Goal: Check status: Check status

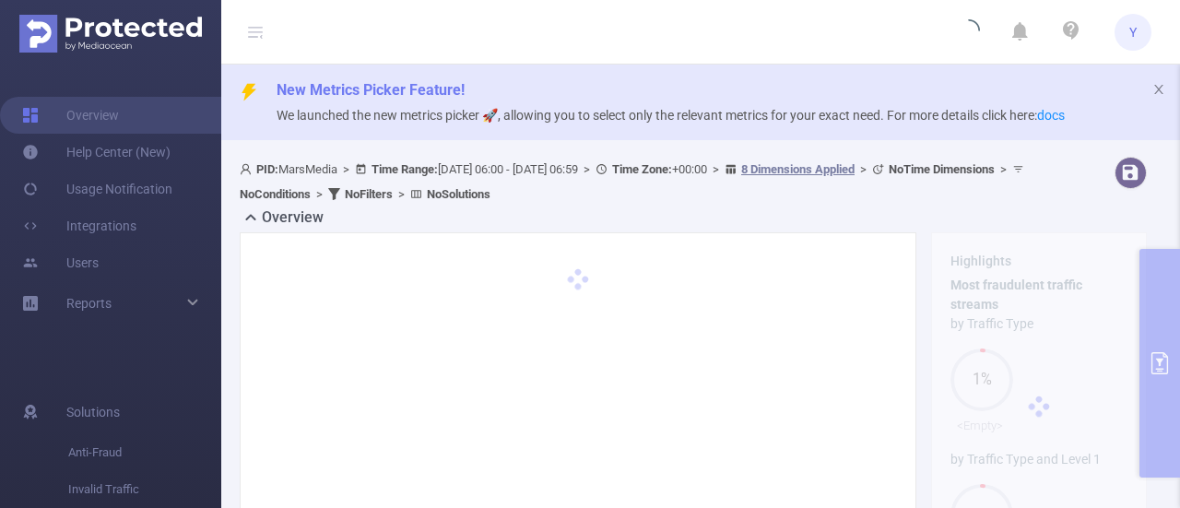
type input "[DATE] 06:00"
type input "[DATE] 06:59"
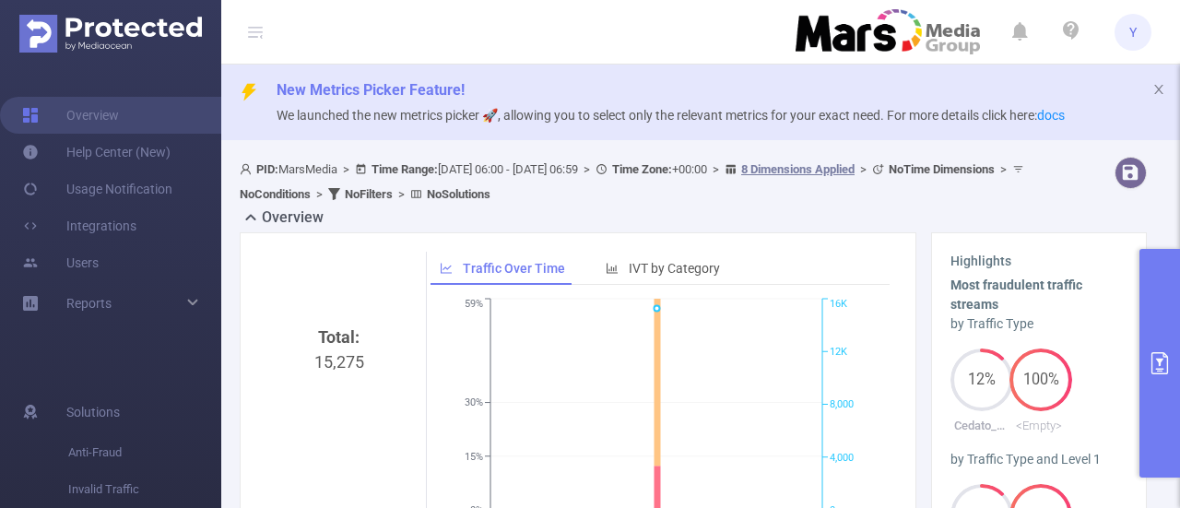
click at [1117, 314] on div "Highlights Most fraudulent traffic streams by Traffic Type 12% Cedato_IA_Global…" at bounding box center [1039, 406] width 216 height 349
click at [1161, 291] on button "primary" at bounding box center [1160, 363] width 41 height 229
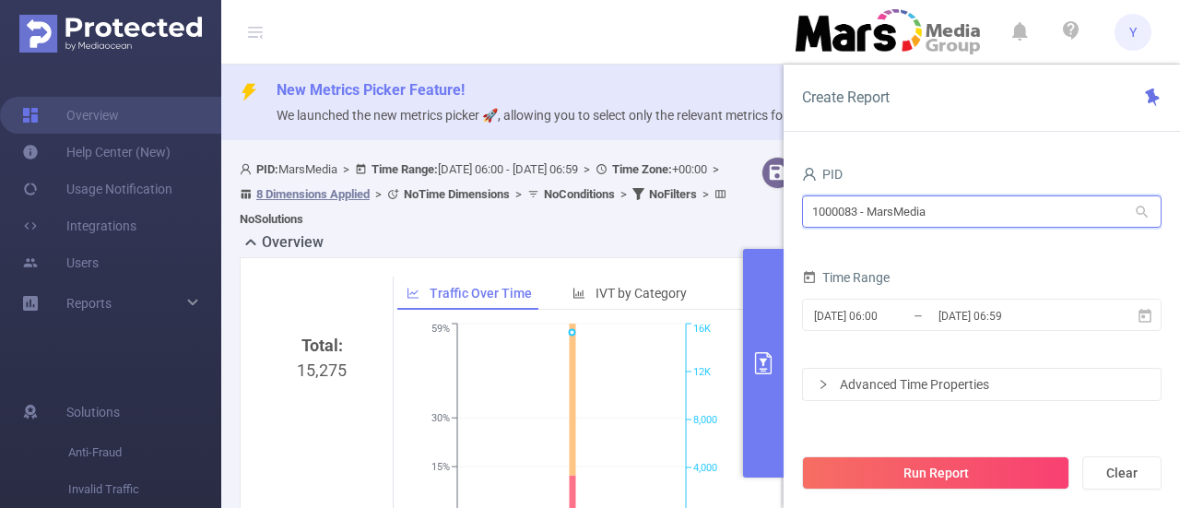
drag, startPoint x: 974, startPoint y: 203, endPoint x: 700, endPoint y: 214, distance: 274.1
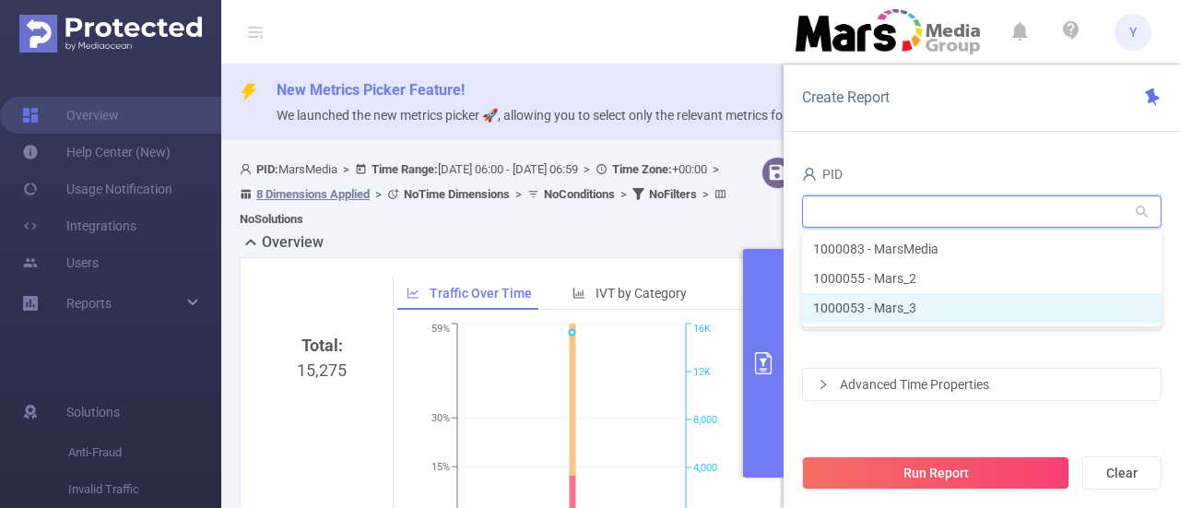
click at [825, 307] on li "1000053 - Mars_3" at bounding box center [982, 308] width 360 height 30
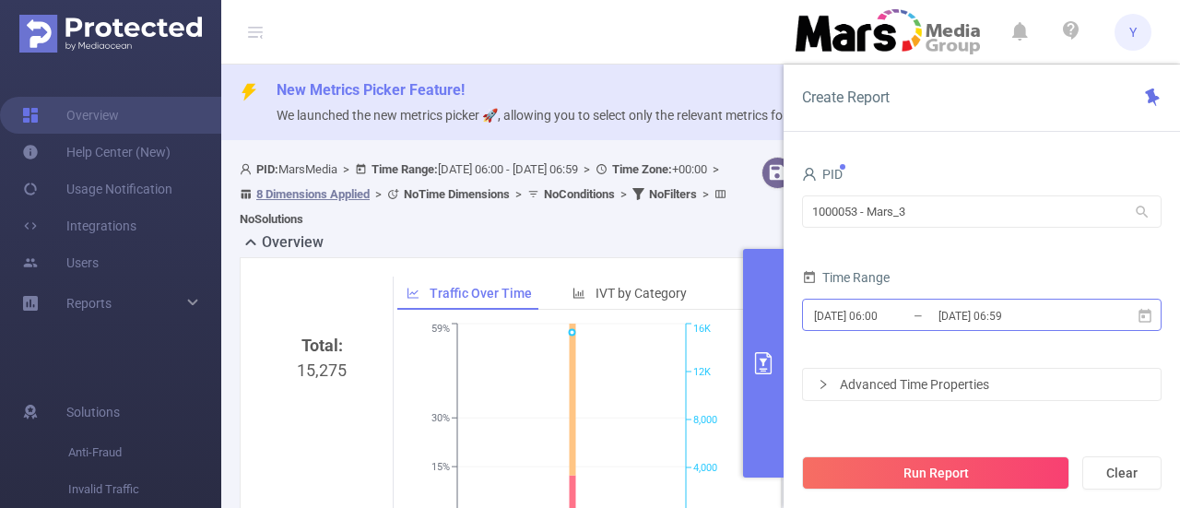
click at [976, 311] on input "[DATE] 06:59" at bounding box center [1011, 315] width 149 height 25
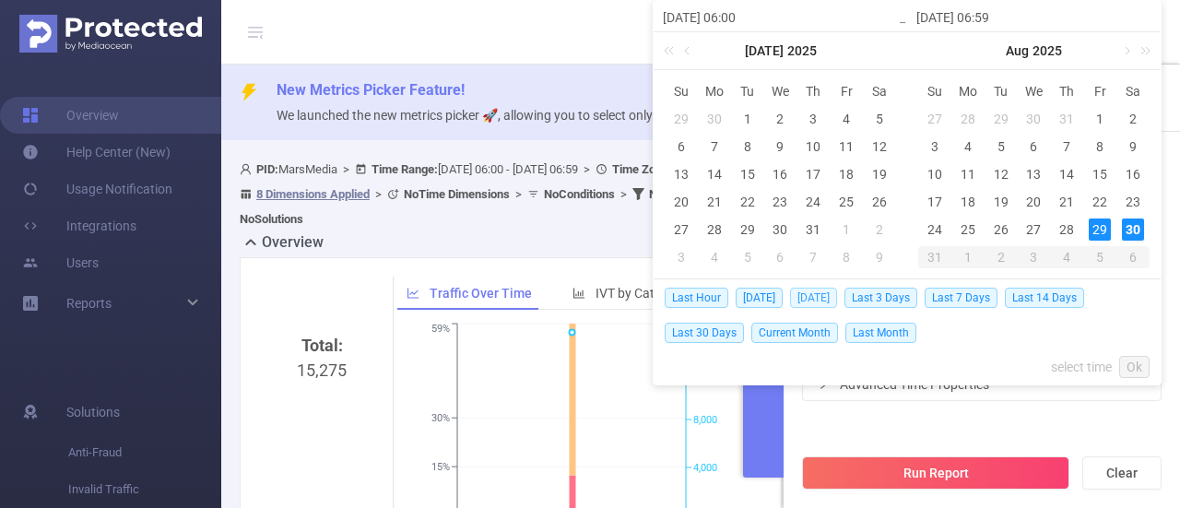
click at [813, 289] on span "[DATE]" at bounding box center [813, 298] width 47 height 20
type input "[DATE] 00:00"
type input "[DATE] 23:59"
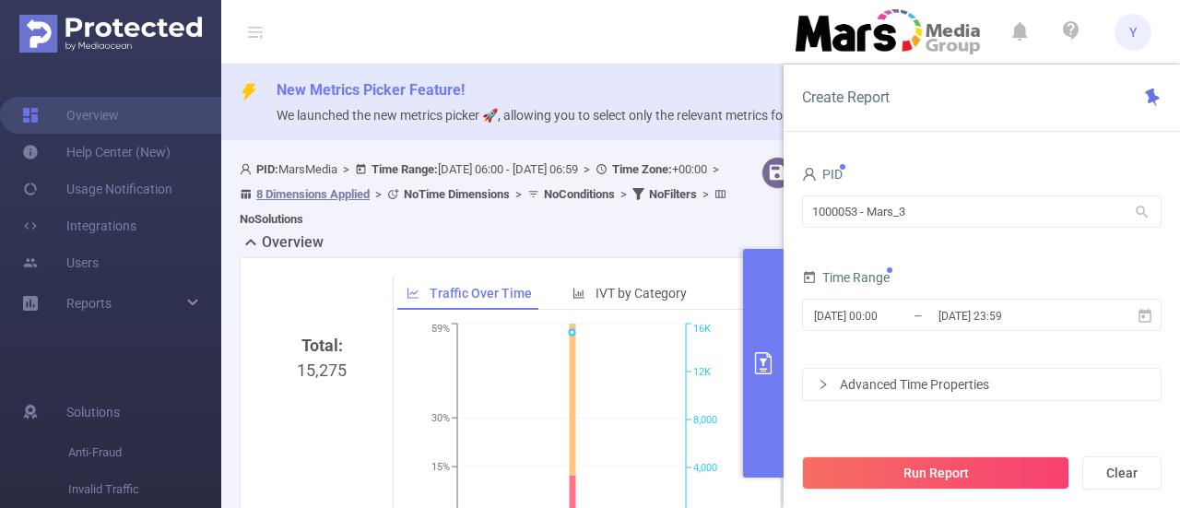
click at [812, 291] on div "Time Range" at bounding box center [982, 280] width 360 height 30
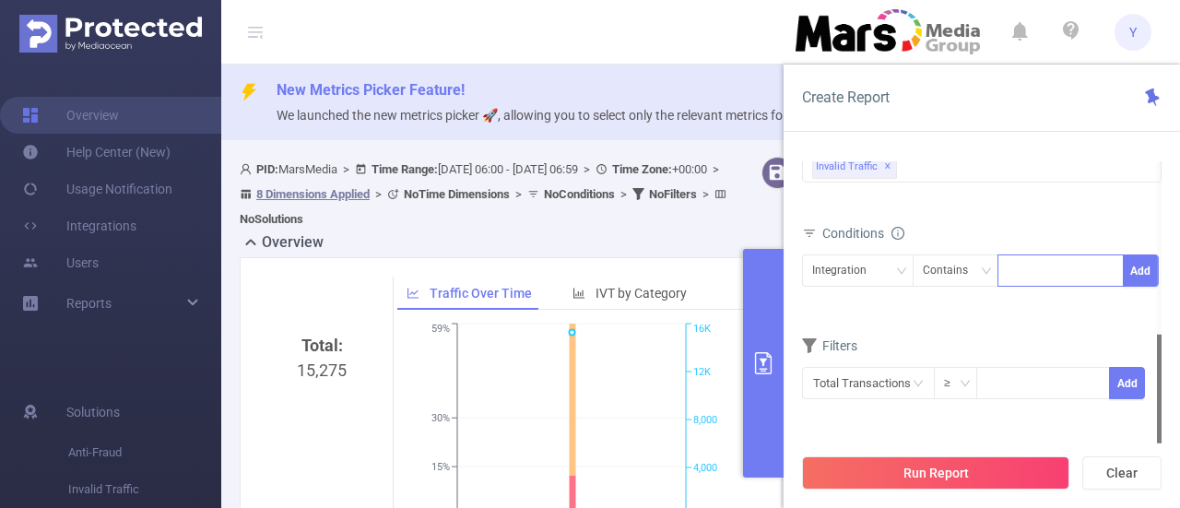
click at [1046, 257] on div at bounding box center [1061, 270] width 106 height 30
type input "678"
click at [1018, 302] on li "678" at bounding box center [1061, 306] width 126 height 30
click at [887, 269] on div "Integration" at bounding box center [857, 270] width 91 height 30
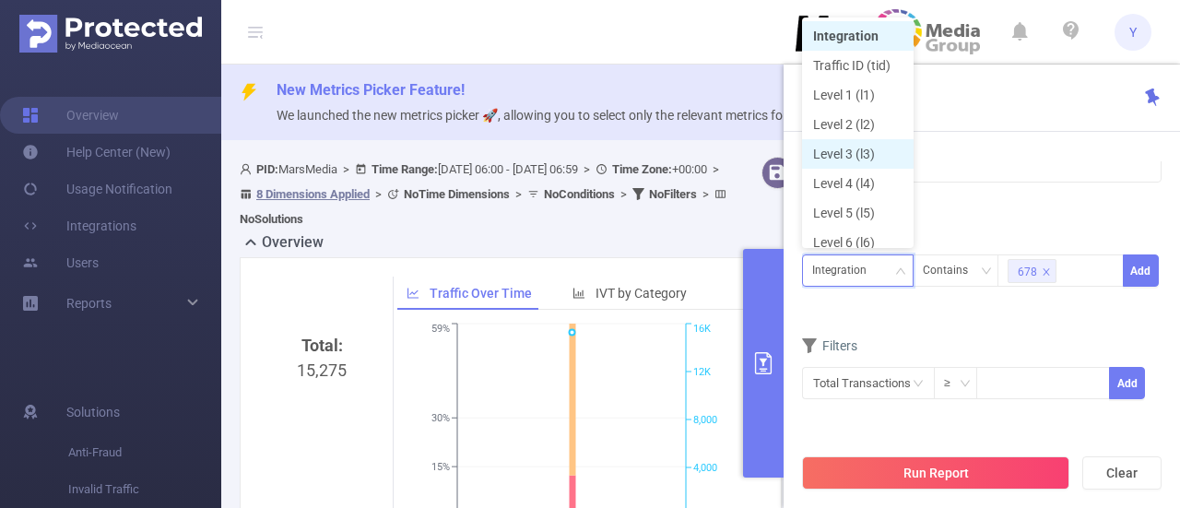
scroll to position [9, 0]
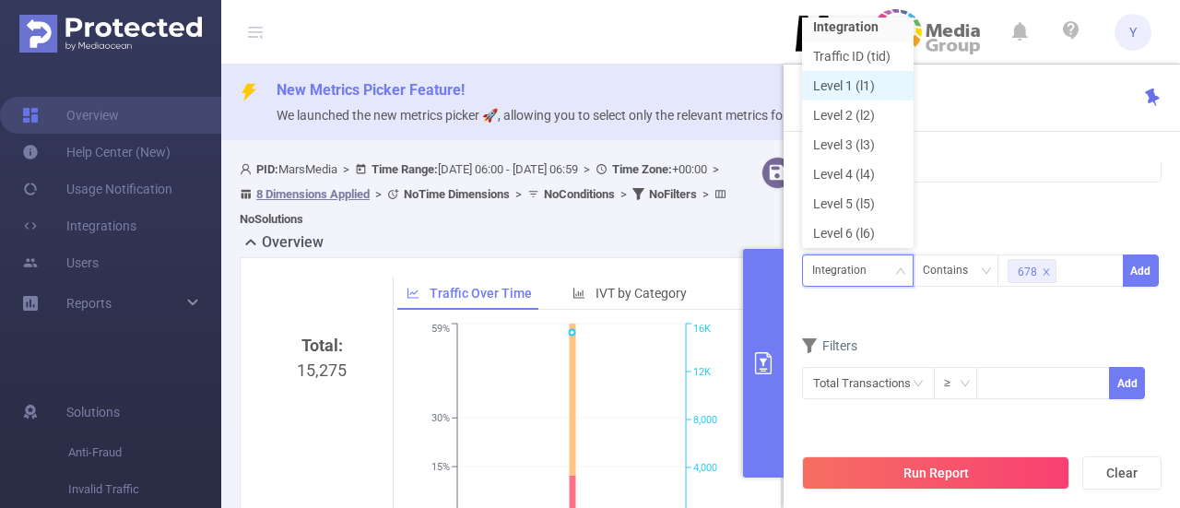
click at [845, 88] on li "Level 1 (l1)" at bounding box center [858, 86] width 112 height 30
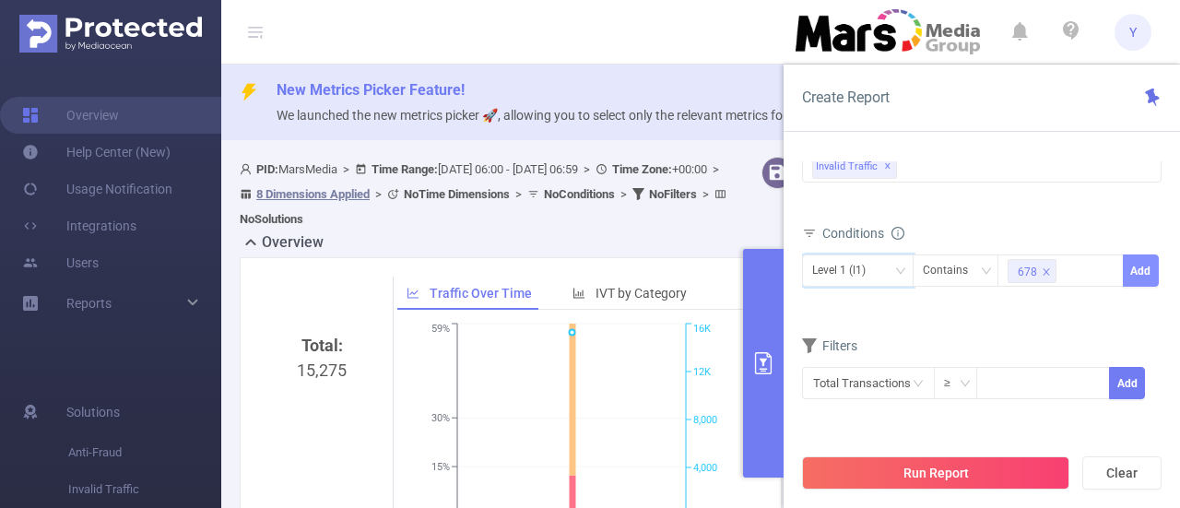
click at [1154, 276] on button "Add" at bounding box center [1141, 271] width 36 height 32
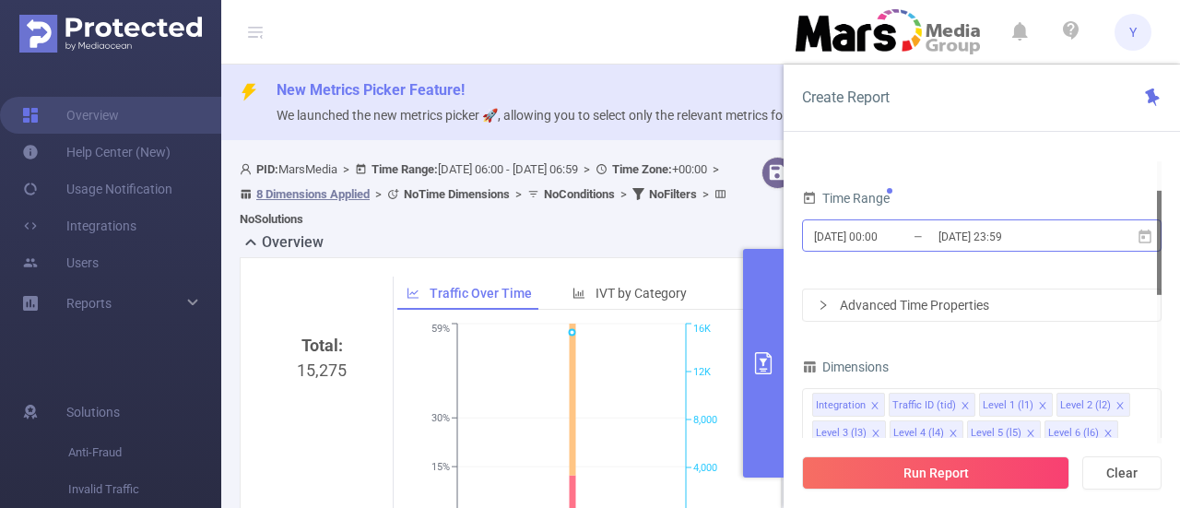
click at [944, 228] on input "[DATE] 23:59" at bounding box center [1011, 236] width 149 height 25
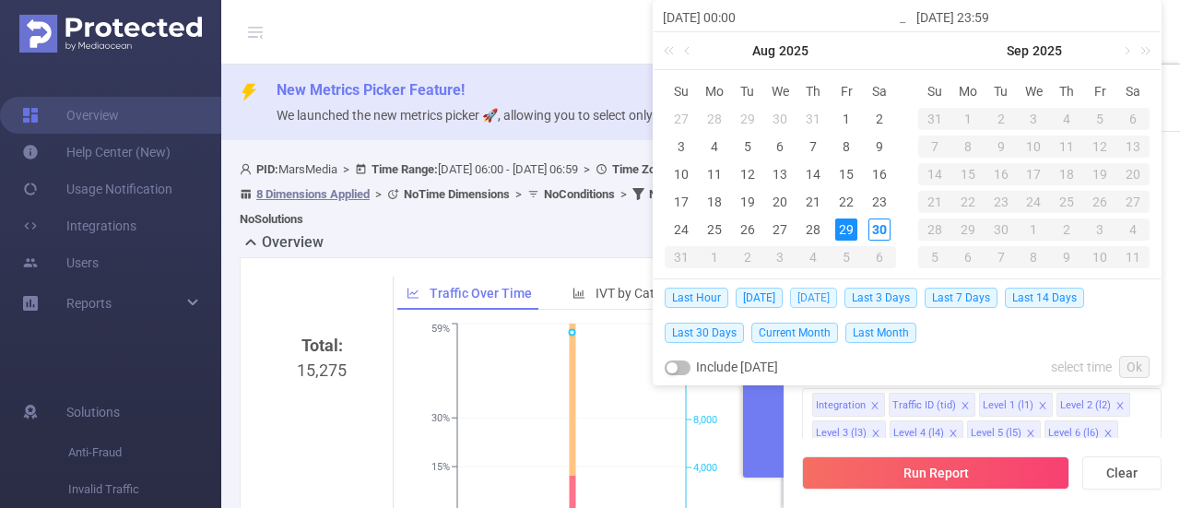
click at [826, 303] on span "[DATE]" at bounding box center [813, 298] width 47 height 20
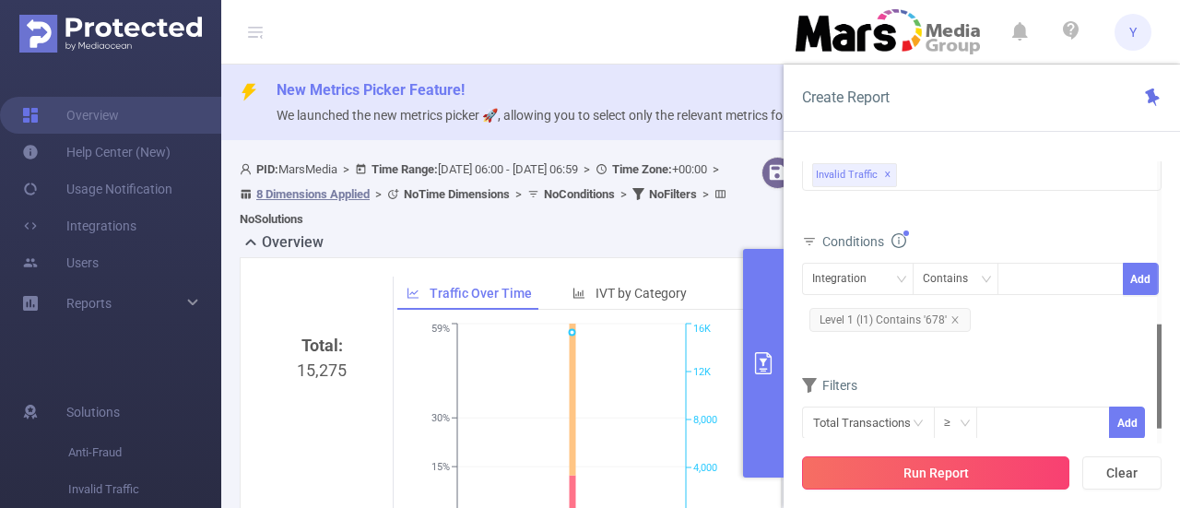
click at [948, 479] on button "Run Report" at bounding box center [935, 473] width 267 height 33
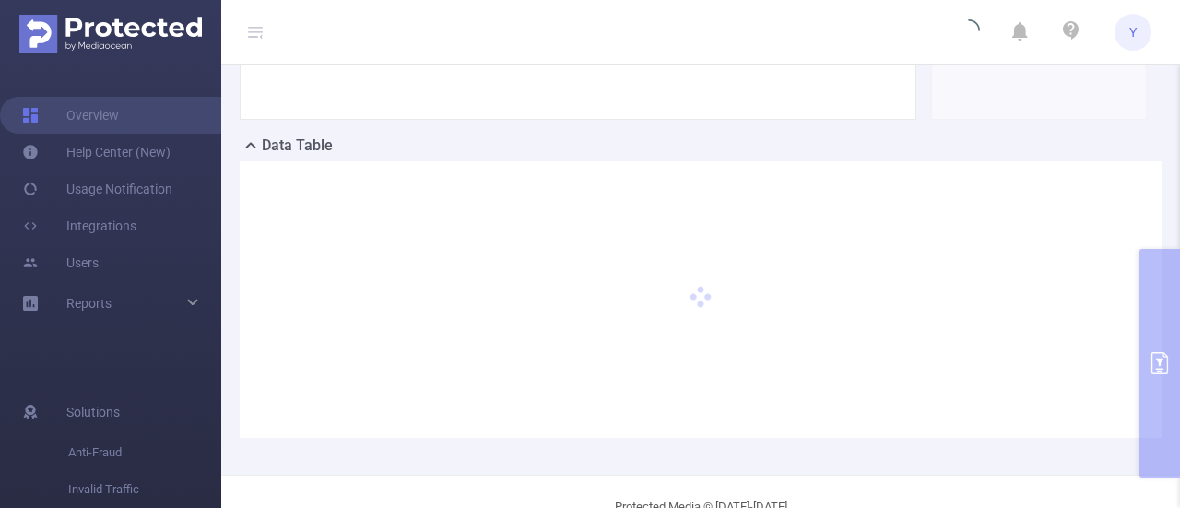
scroll to position [269, 0]
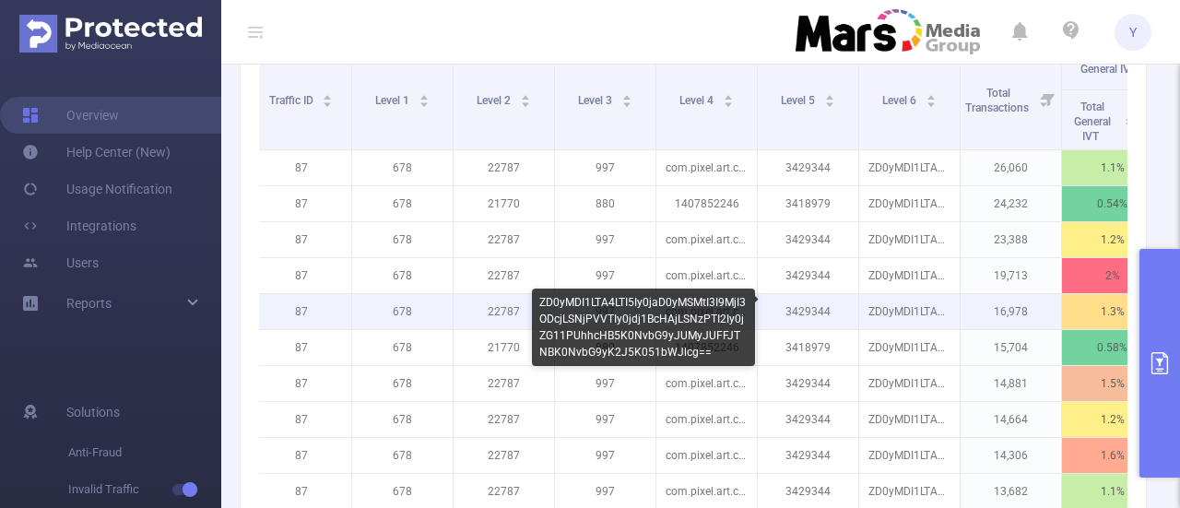
scroll to position [0, 18]
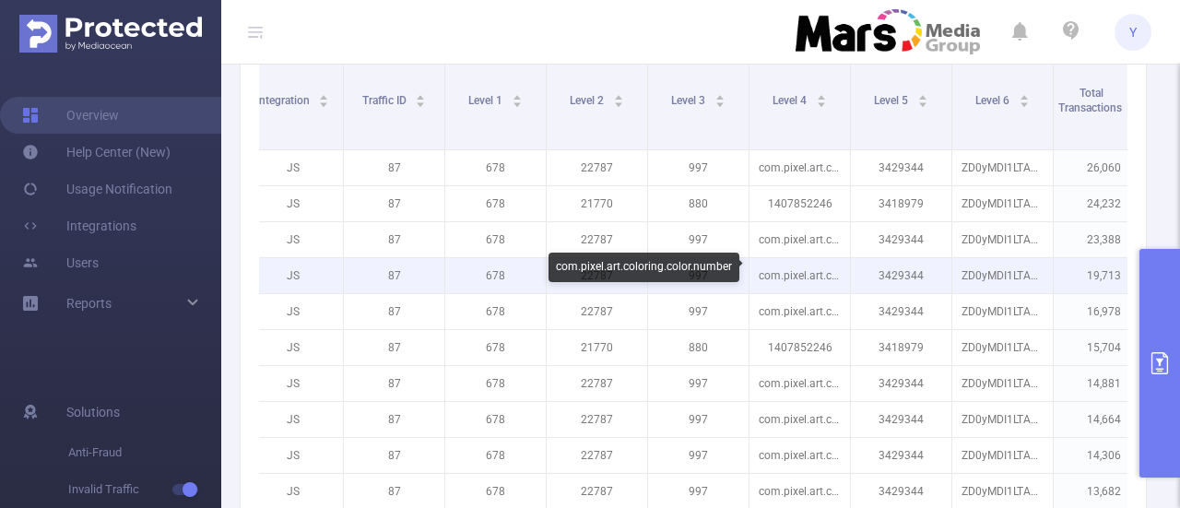
click at [797, 262] on p "com.pixel.art.coloring.color.number" at bounding box center [800, 275] width 101 height 35
copy p "com.pixel.art.coloring.color.number"
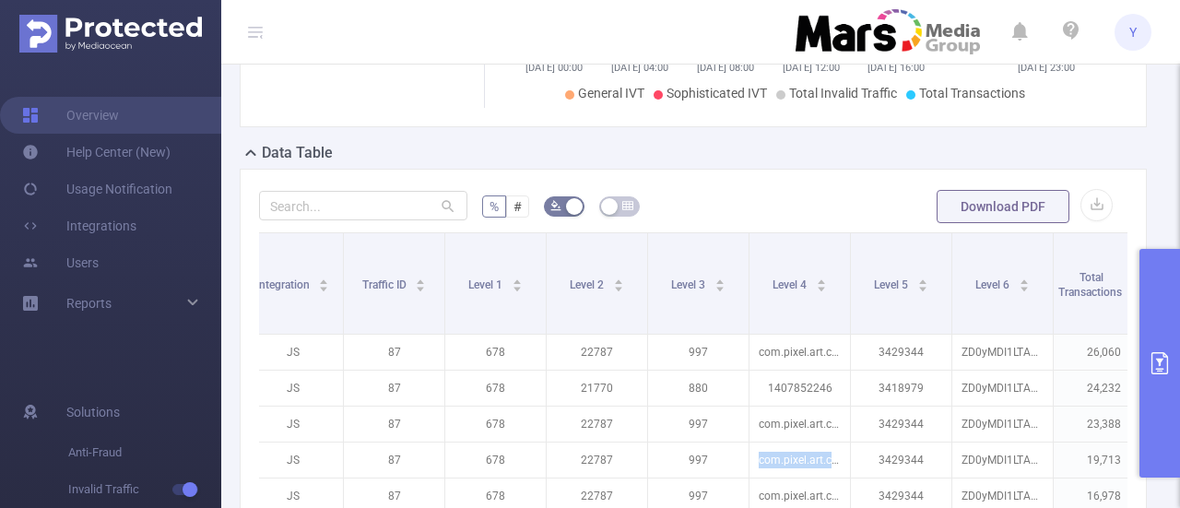
scroll to position [269, 0]
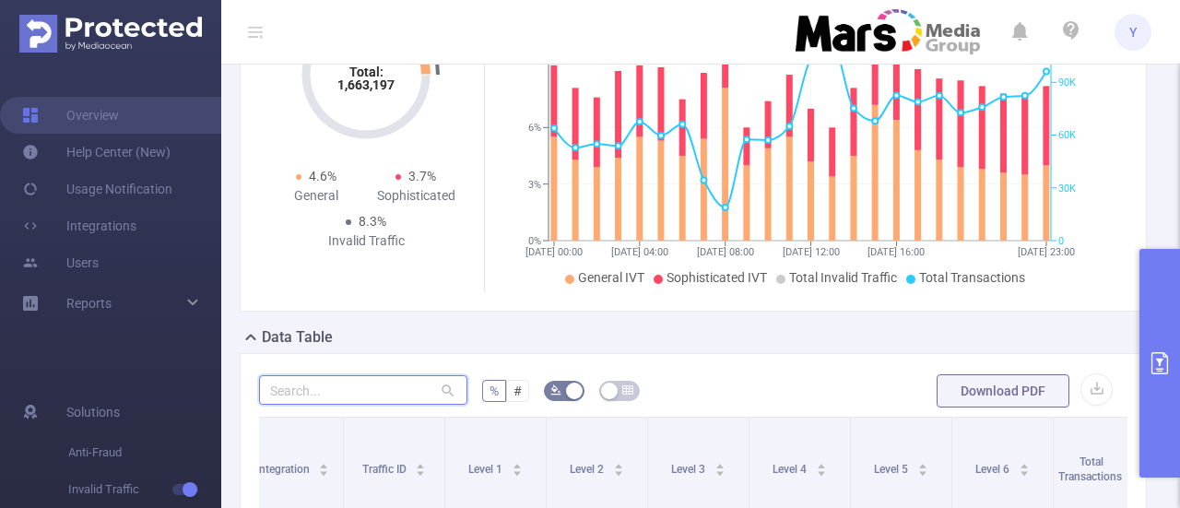
click at [376, 388] on input "text" at bounding box center [363, 390] width 208 height 30
paste input "com.pixel.art.coloring.color.number"
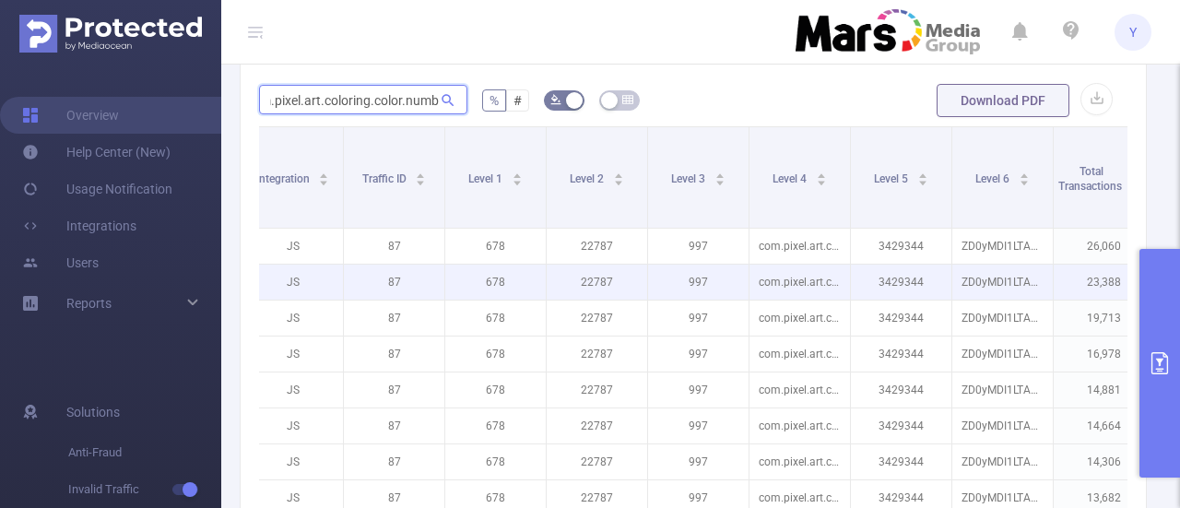
scroll to position [638, 0]
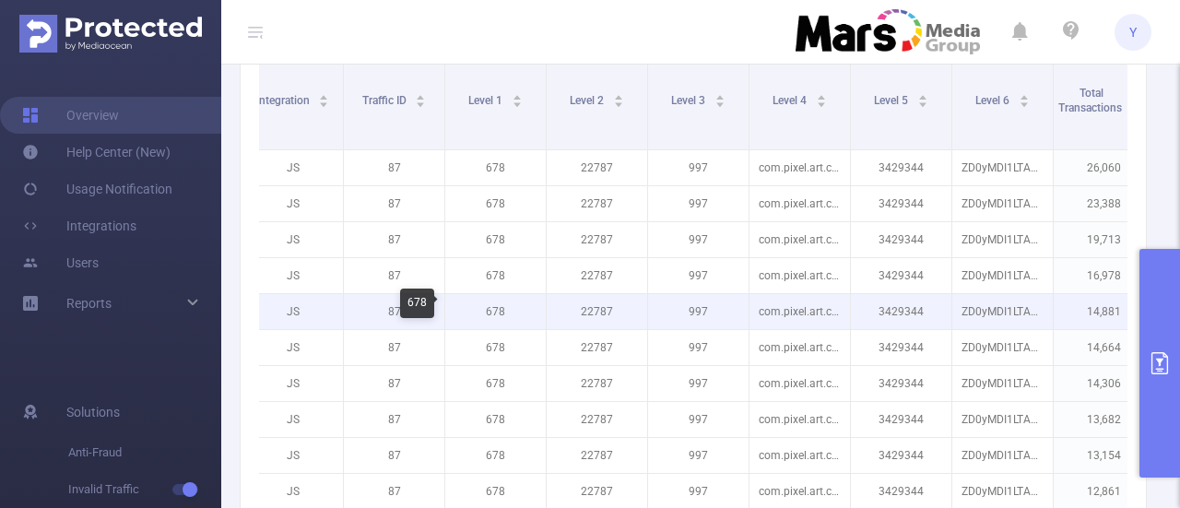
type input "com.pixel.art.coloring.color.numb"
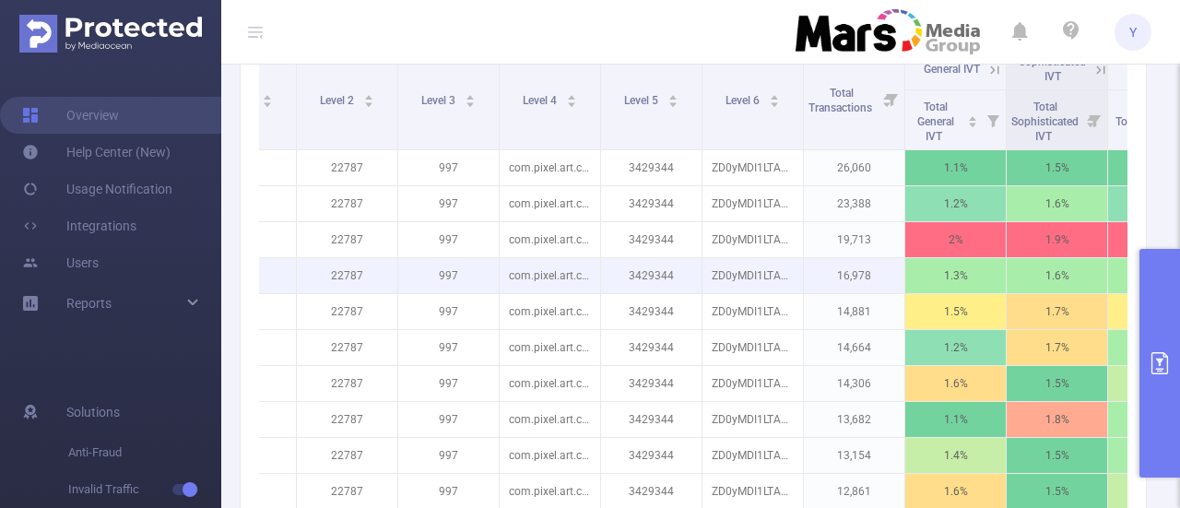
scroll to position [0, 367]
